Goal: Task Accomplishment & Management: Complete application form

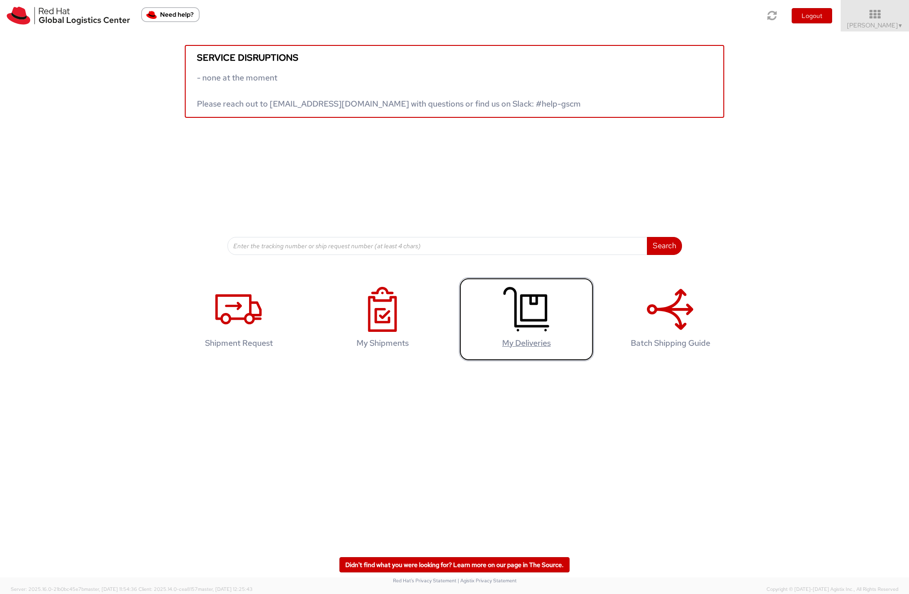
click at [545, 315] on use at bounding box center [527, 309] width 46 height 45
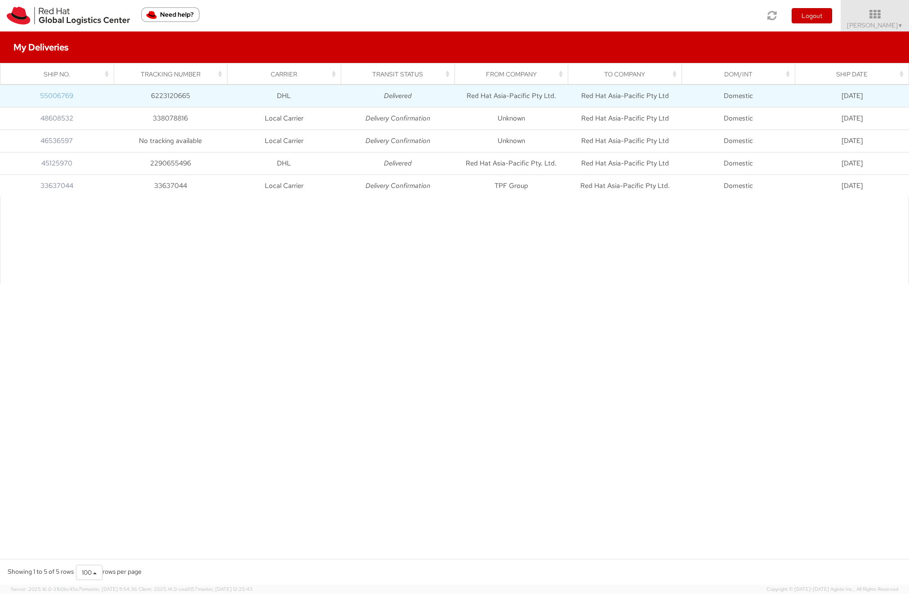
click at [54, 95] on link "55006769" at bounding box center [56, 95] width 33 height 9
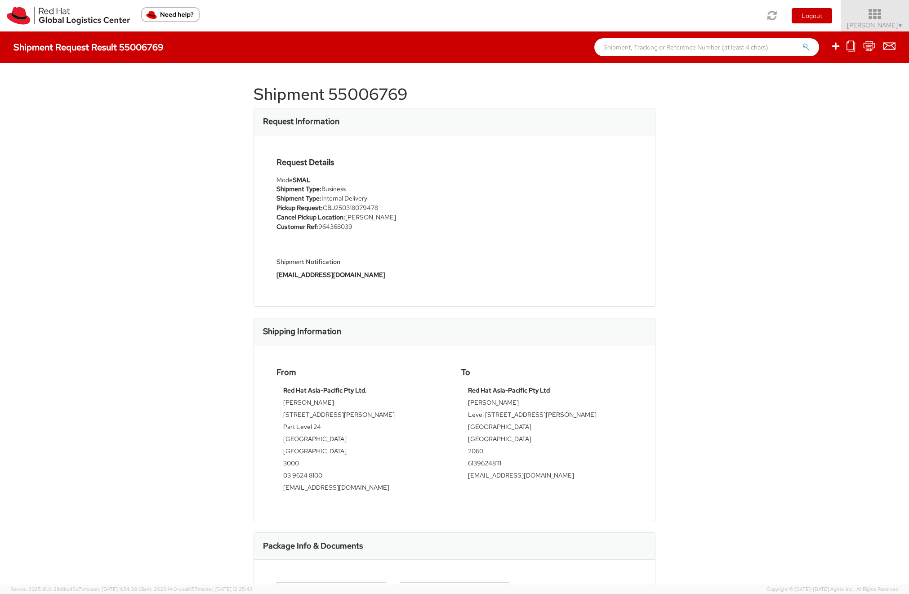
click at [876, 18] on icon at bounding box center [875, 14] width 79 height 13
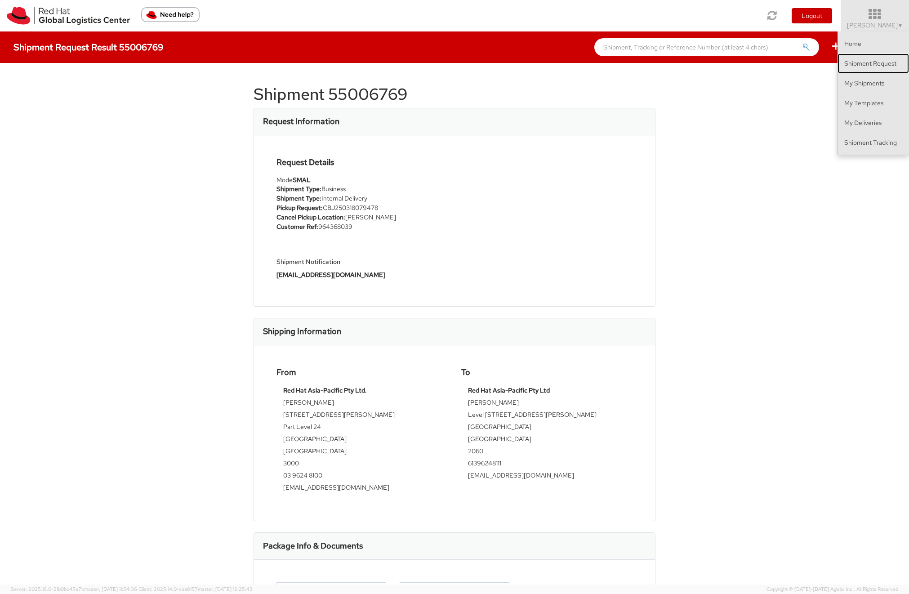
click at [876, 68] on link "Shipment Request" at bounding box center [873, 64] width 71 height 20
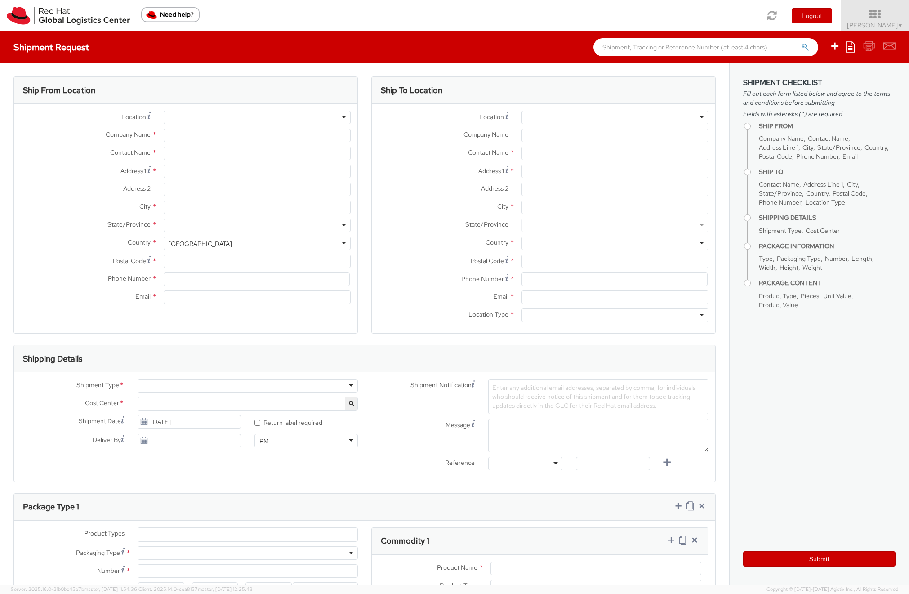
select select
select select "526"
type input "Red Hat Asia-Pacific Pty Ltd"
type input "[PERSON_NAME]"
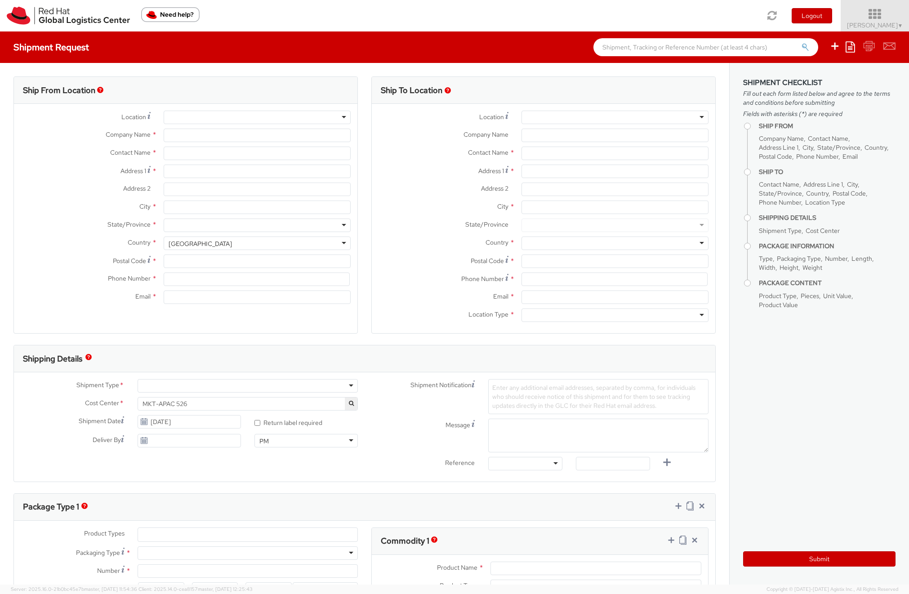
type input "Level [STREET_ADDRESS][PERSON_NAME]"
type input "[GEOGRAPHIC_DATA]"
type input "2060"
type input "61396248111"
type input "[EMAIL_ADDRESS][DOMAIN_NAME]"
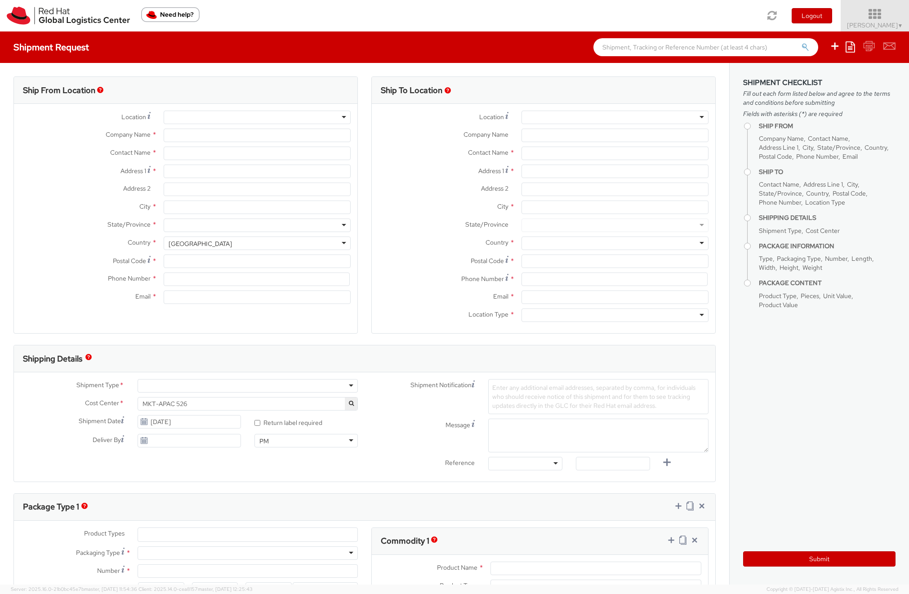
select select "CM"
select select "KGS"
click at [879, 16] on icon at bounding box center [875, 14] width 79 height 13
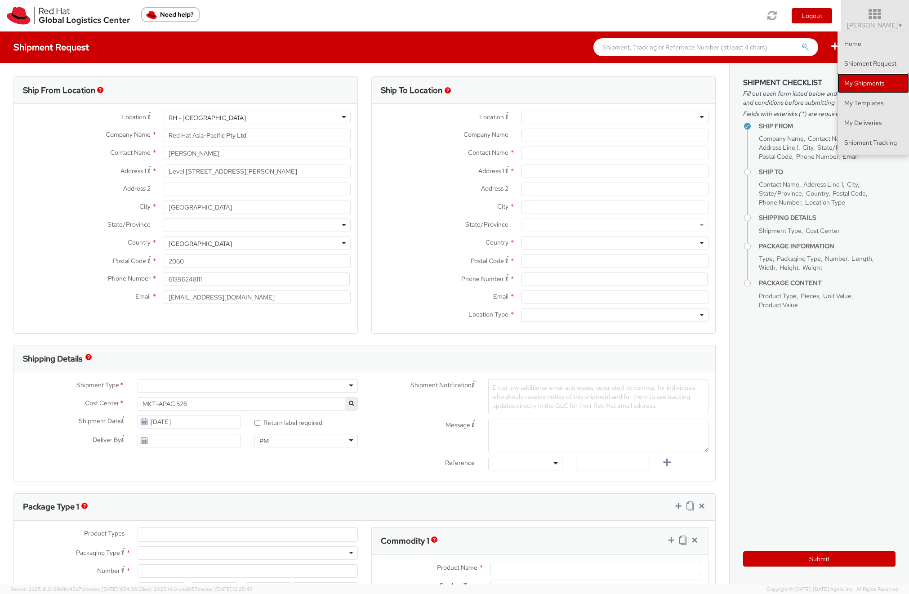
click at [869, 82] on link "My Shipments" at bounding box center [873, 83] width 71 height 20
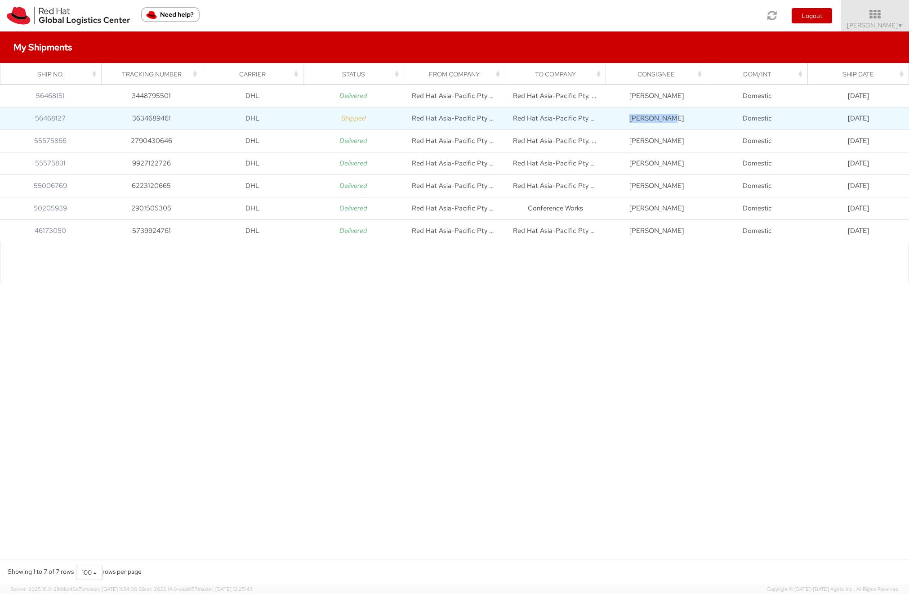
drag, startPoint x: 679, startPoint y: 121, endPoint x: 635, endPoint y: 119, distance: 43.7
click at [635, 119] on td "[PERSON_NAME]" at bounding box center [656, 118] width 101 height 22
copy td "[PERSON_NAME]"
